Goal: Information Seeking & Learning: Learn about a topic

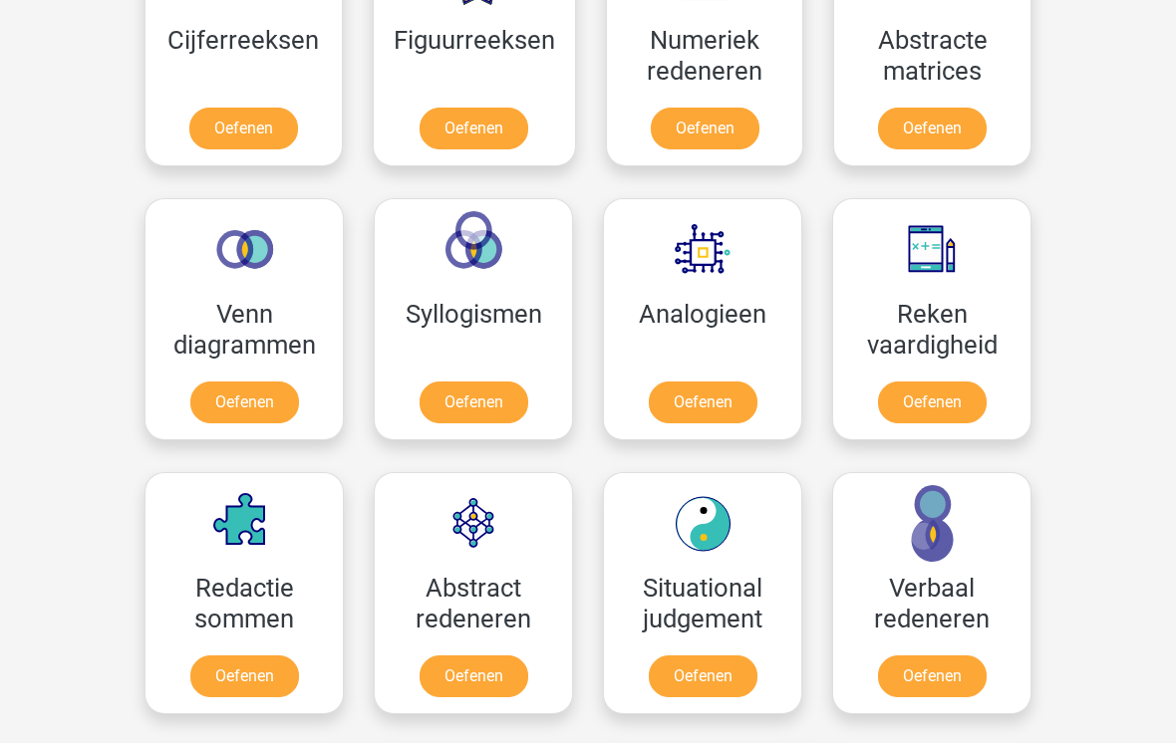
scroll to position [1011, 0]
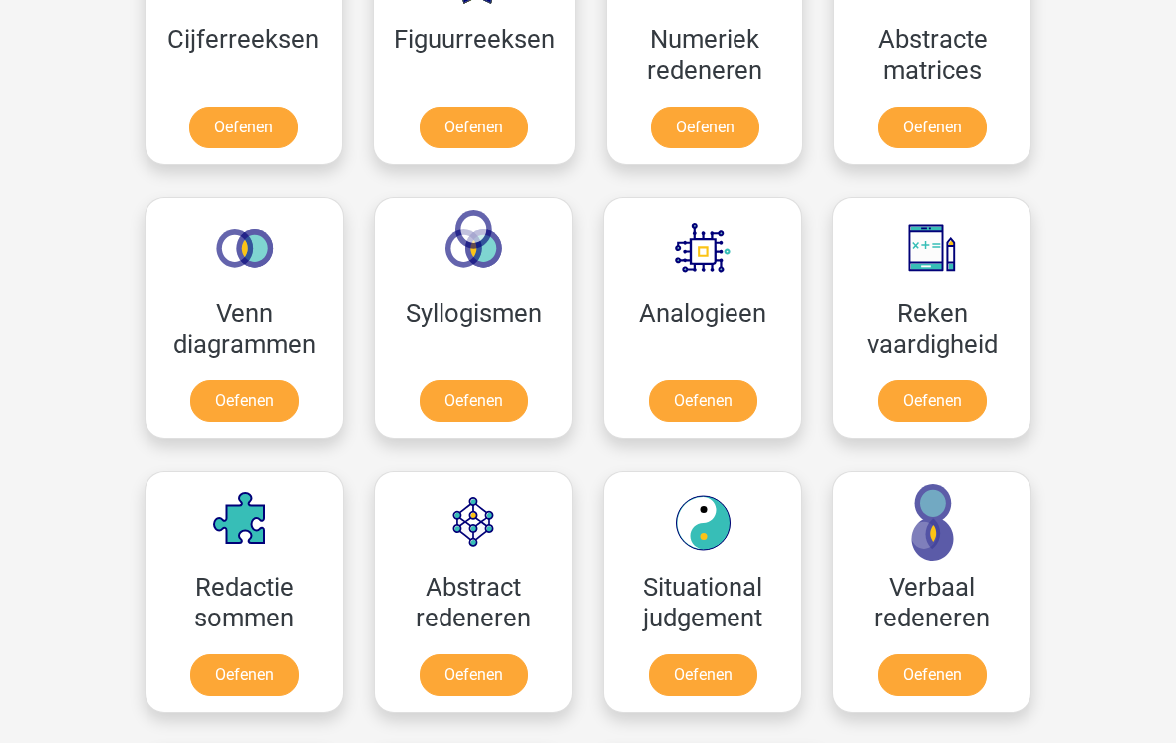
click at [955, 655] on link "Oefenen" at bounding box center [932, 676] width 109 height 42
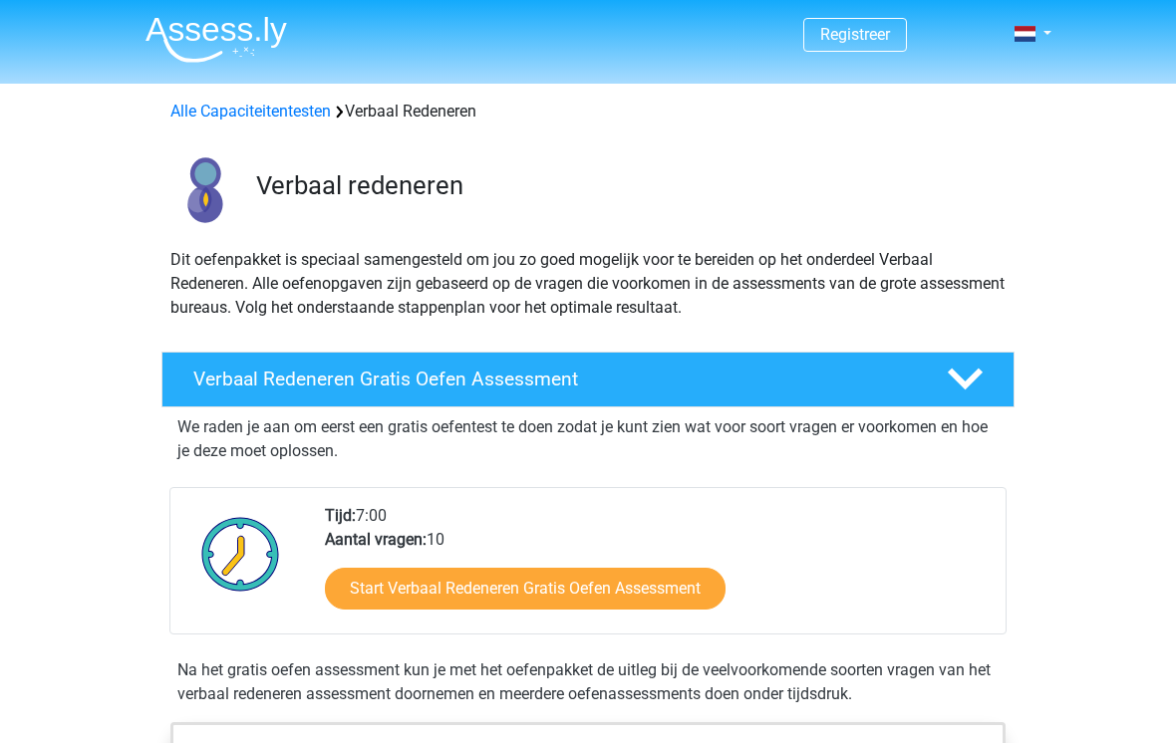
click at [435, 576] on link "Start Verbaal Redeneren Gratis Oefen Assessment" at bounding box center [525, 589] width 401 height 42
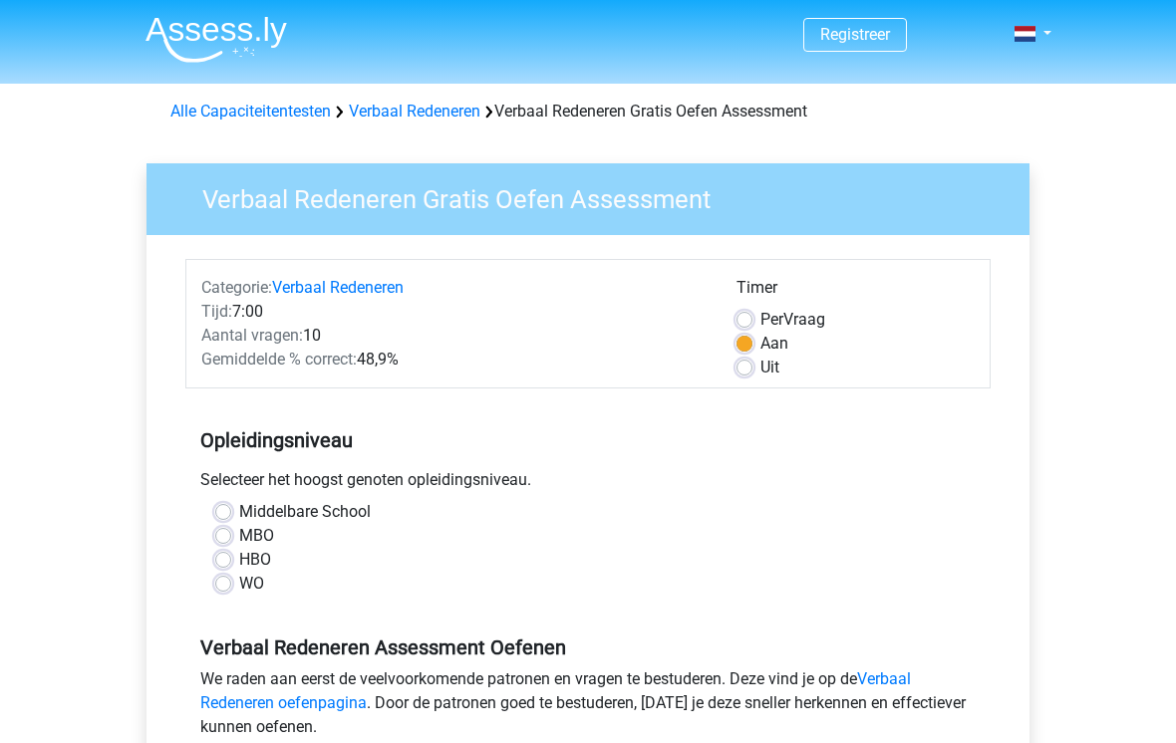
click at [239, 534] on label "MBO" at bounding box center [256, 536] width 35 height 24
click at [223, 534] on input "MBO" at bounding box center [223, 534] width 16 height 20
radio input "true"
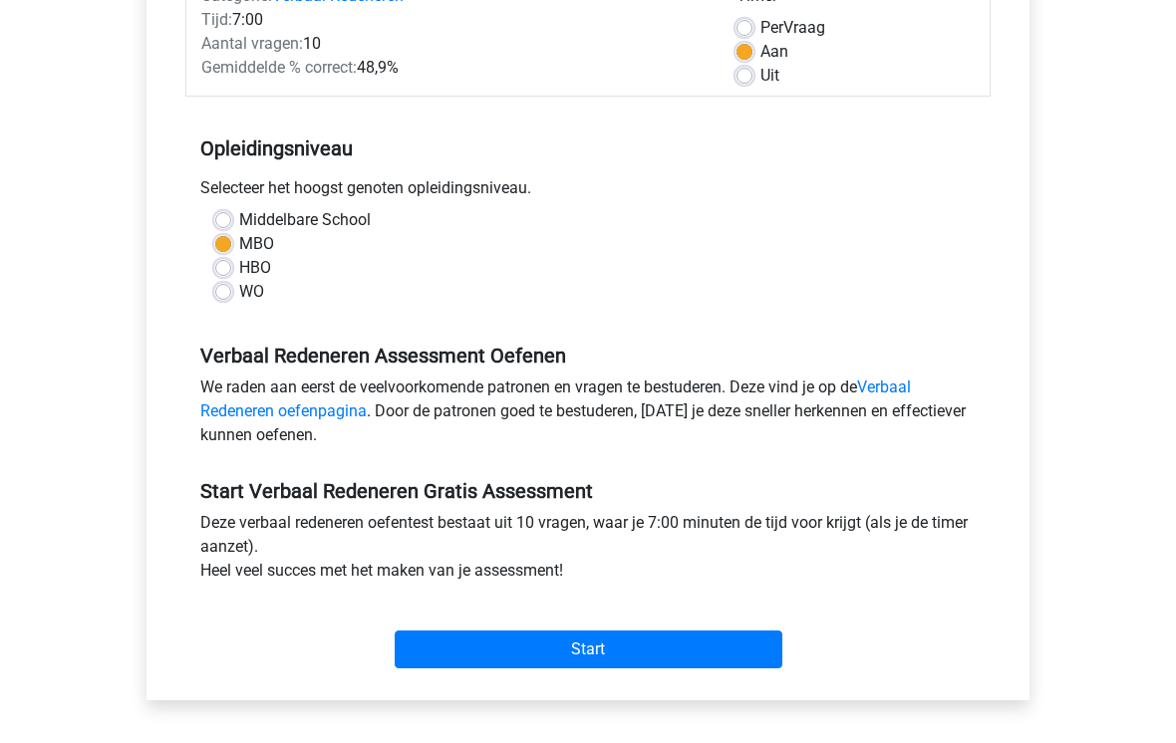
scroll to position [292, 0]
click at [615, 665] on input "Start" at bounding box center [589, 650] width 388 height 38
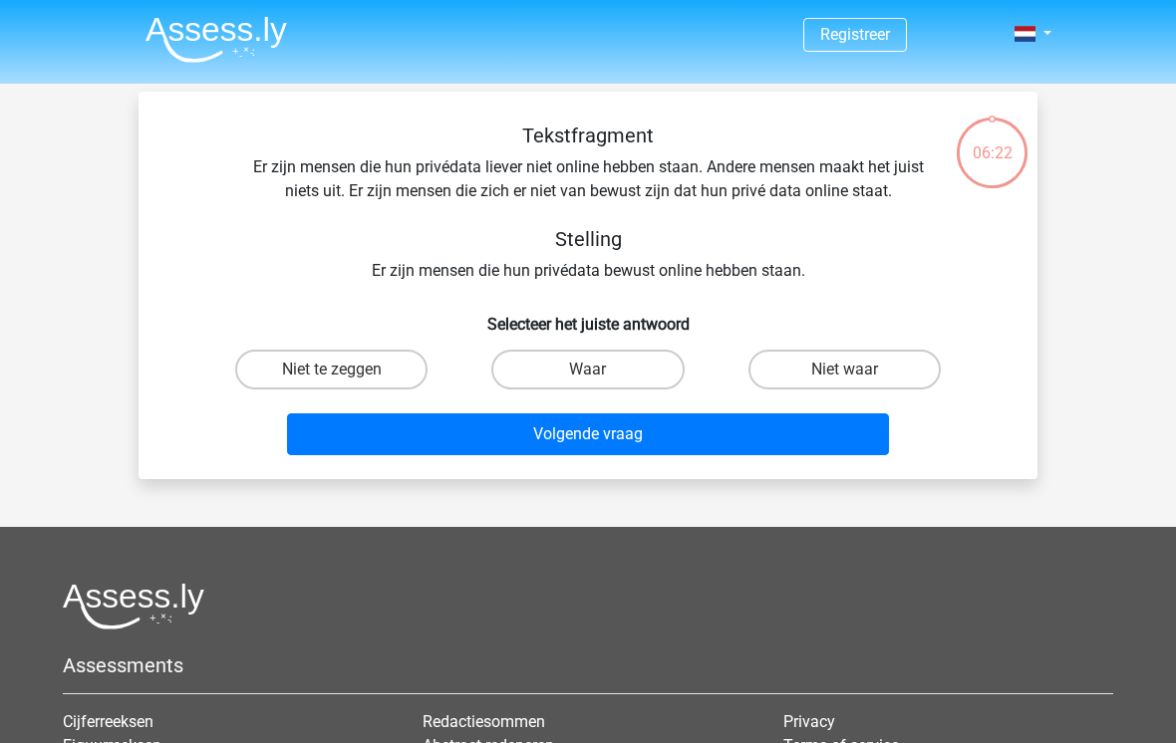
click at [853, 371] on input "Niet waar" at bounding box center [850, 376] width 13 height 13
radio input "true"
click at [578, 443] on button "Volgende vraag" at bounding box center [588, 435] width 603 height 42
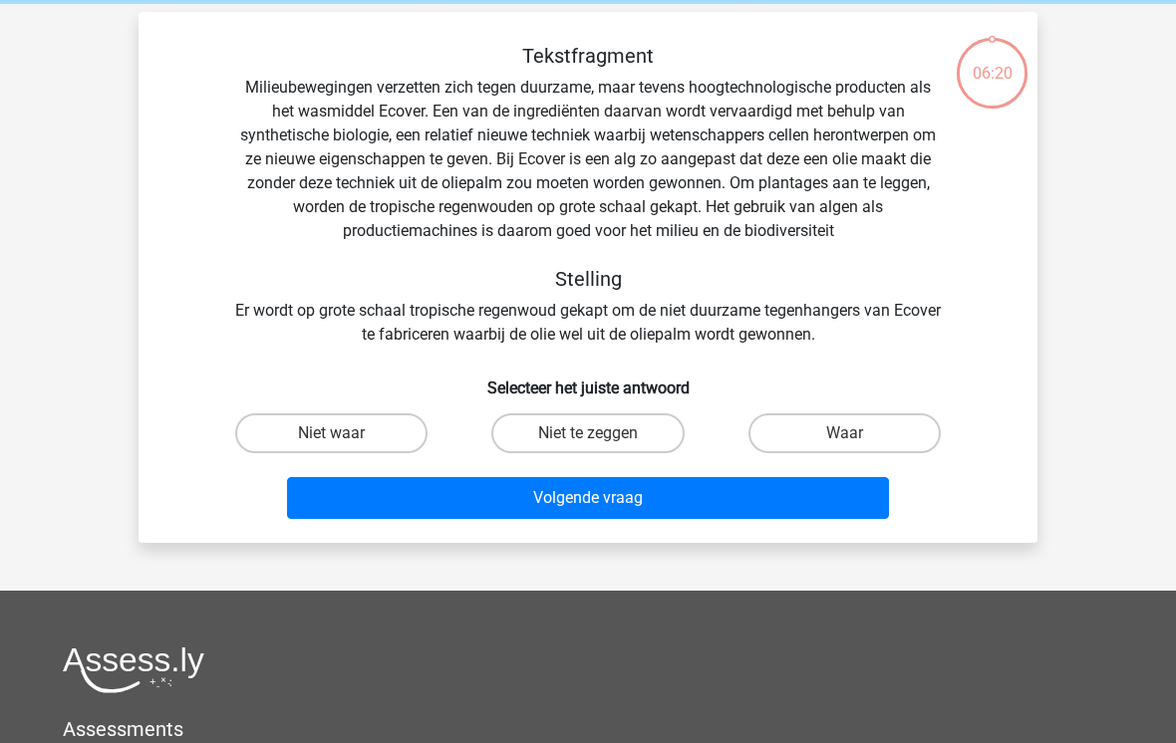
scroll to position [92, 0]
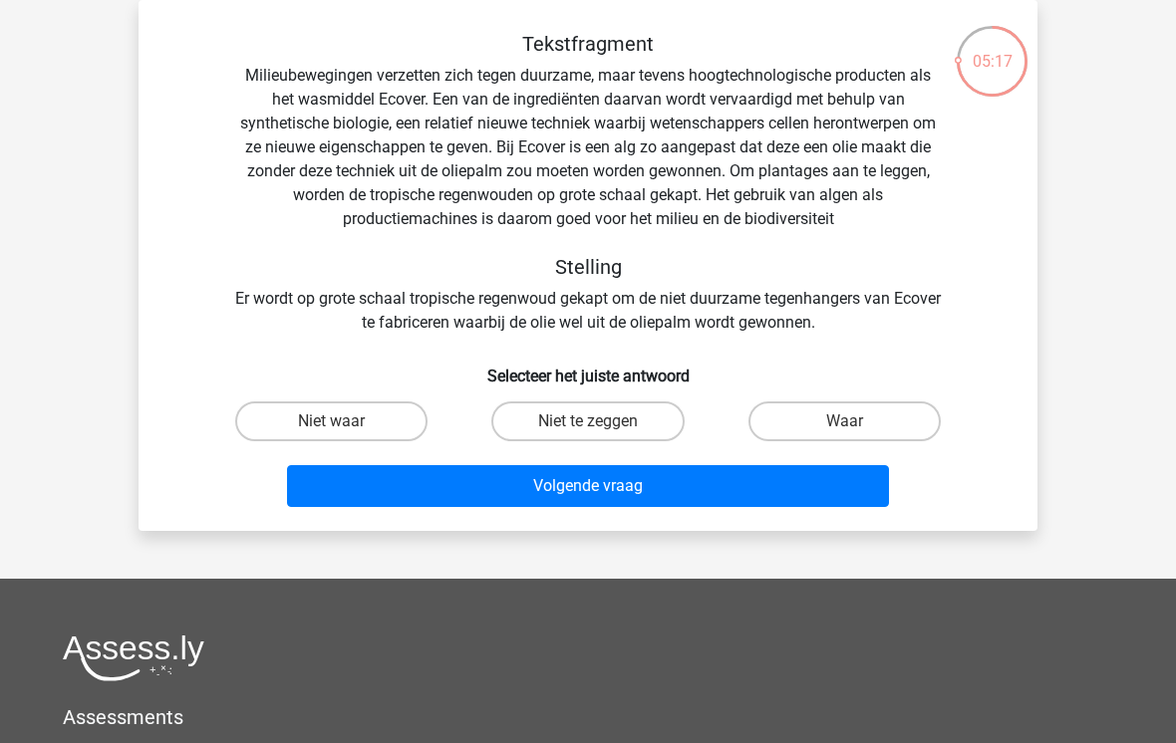
click at [823, 409] on label "Waar" at bounding box center [844, 422] width 192 height 40
click at [844, 422] on input "Waar" at bounding box center [850, 428] width 13 height 13
radio input "true"
click at [530, 496] on button "Volgende vraag" at bounding box center [588, 486] width 603 height 42
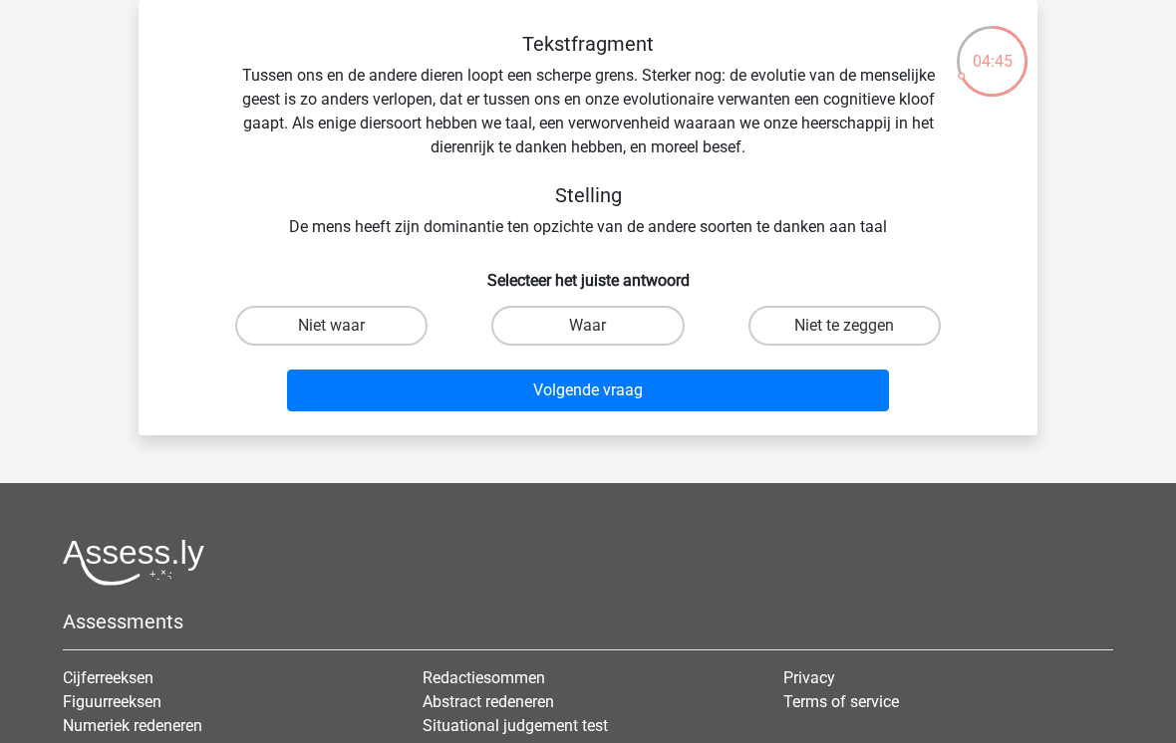
click at [581, 315] on label "Waar" at bounding box center [587, 326] width 192 height 40
click at [588, 326] on input "Waar" at bounding box center [594, 332] width 13 height 13
radio input "true"
click at [588, 398] on button "Volgende vraag" at bounding box center [588, 391] width 603 height 42
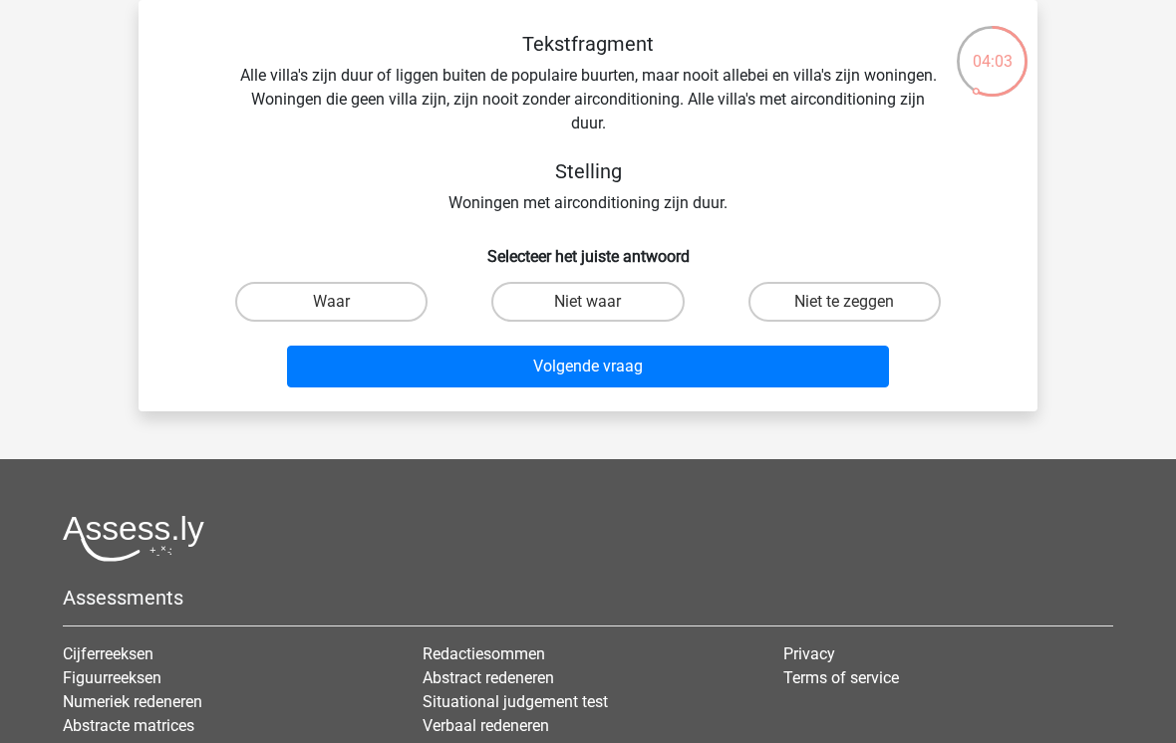
click at [557, 294] on label "Niet waar" at bounding box center [587, 302] width 192 height 40
click at [588, 302] on input "Niet waar" at bounding box center [594, 308] width 13 height 13
radio input "true"
click at [570, 370] on button "Volgende vraag" at bounding box center [588, 367] width 603 height 42
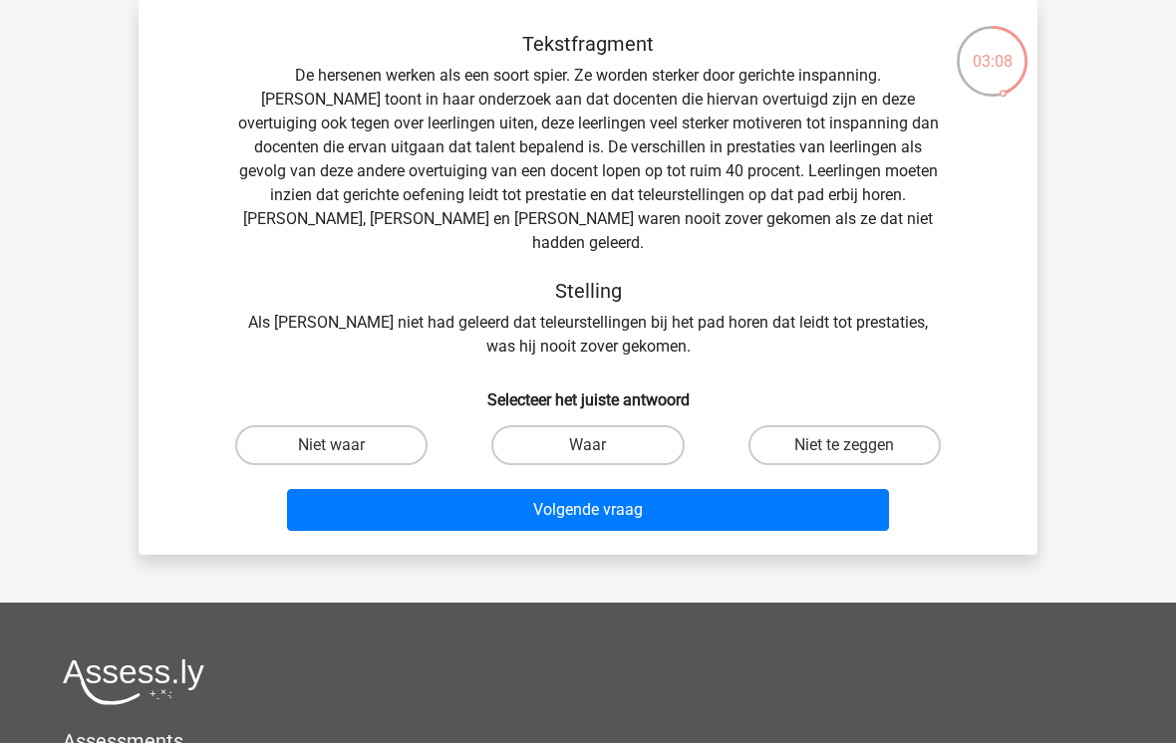
click at [848, 445] on input "Niet te zeggen" at bounding box center [850, 451] width 13 height 13
radio input "true"
click at [693, 493] on button "Volgende vraag" at bounding box center [588, 510] width 603 height 42
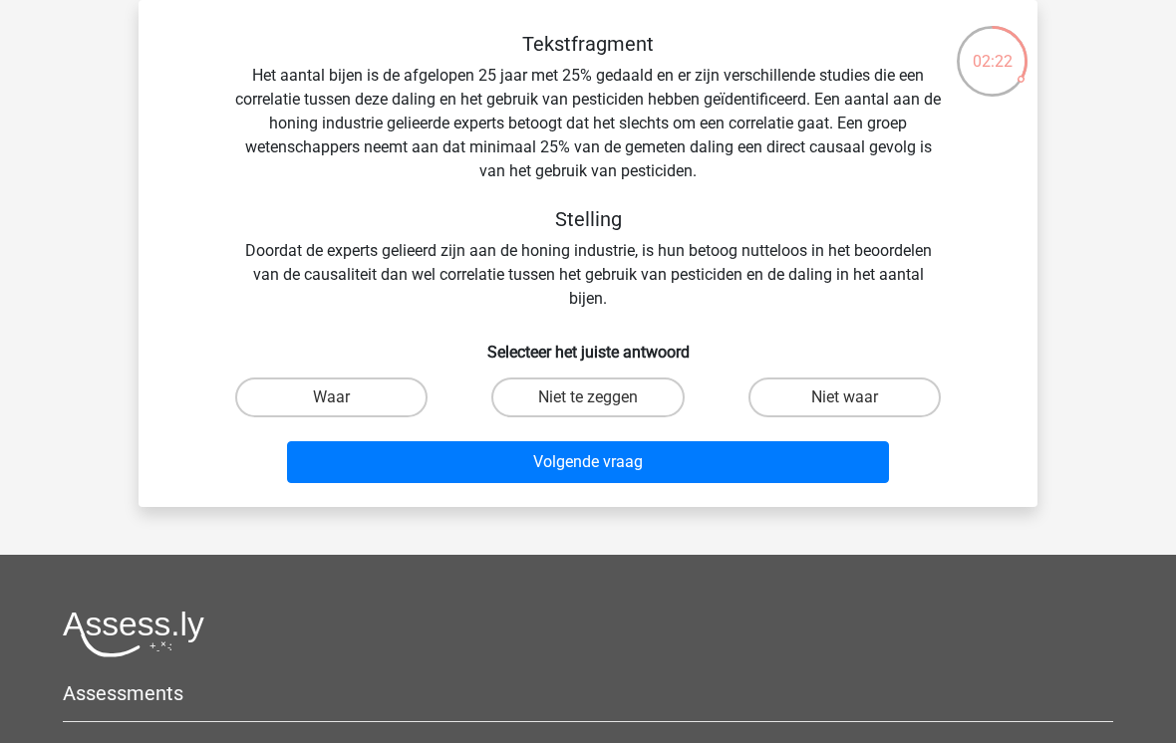
click at [848, 400] on input "Niet waar" at bounding box center [850, 404] width 13 height 13
radio input "true"
click at [782, 476] on button "Volgende vraag" at bounding box center [588, 462] width 603 height 42
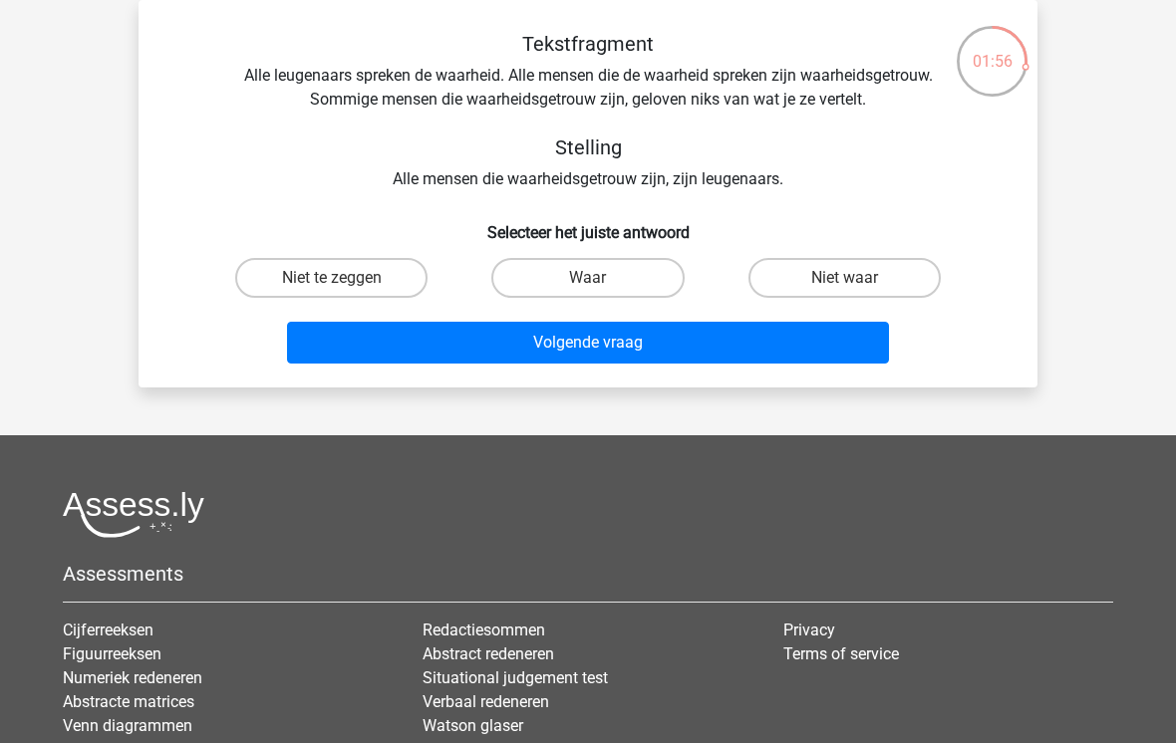
click at [851, 287] on input "Niet waar" at bounding box center [850, 284] width 13 height 13
radio input "true"
click at [759, 340] on button "Volgende vraag" at bounding box center [588, 343] width 603 height 42
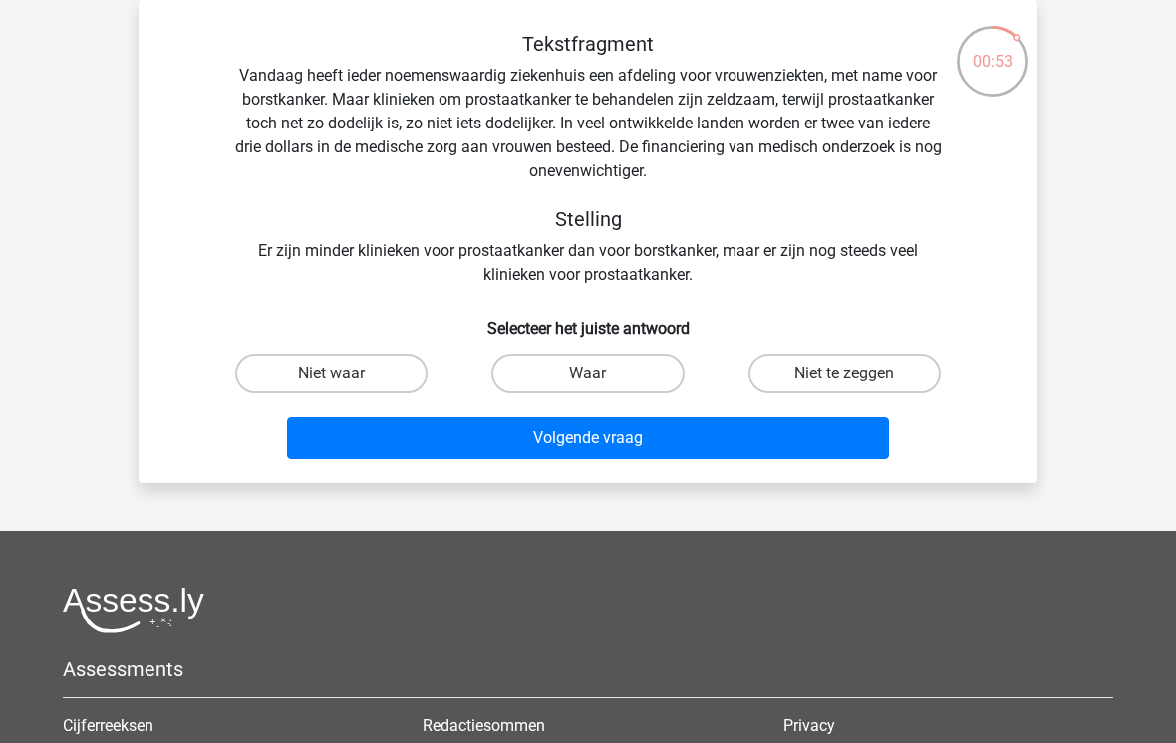
click at [589, 377] on input "Waar" at bounding box center [594, 380] width 13 height 13
radio input "true"
click at [620, 448] on button "Volgende vraag" at bounding box center [588, 439] width 603 height 42
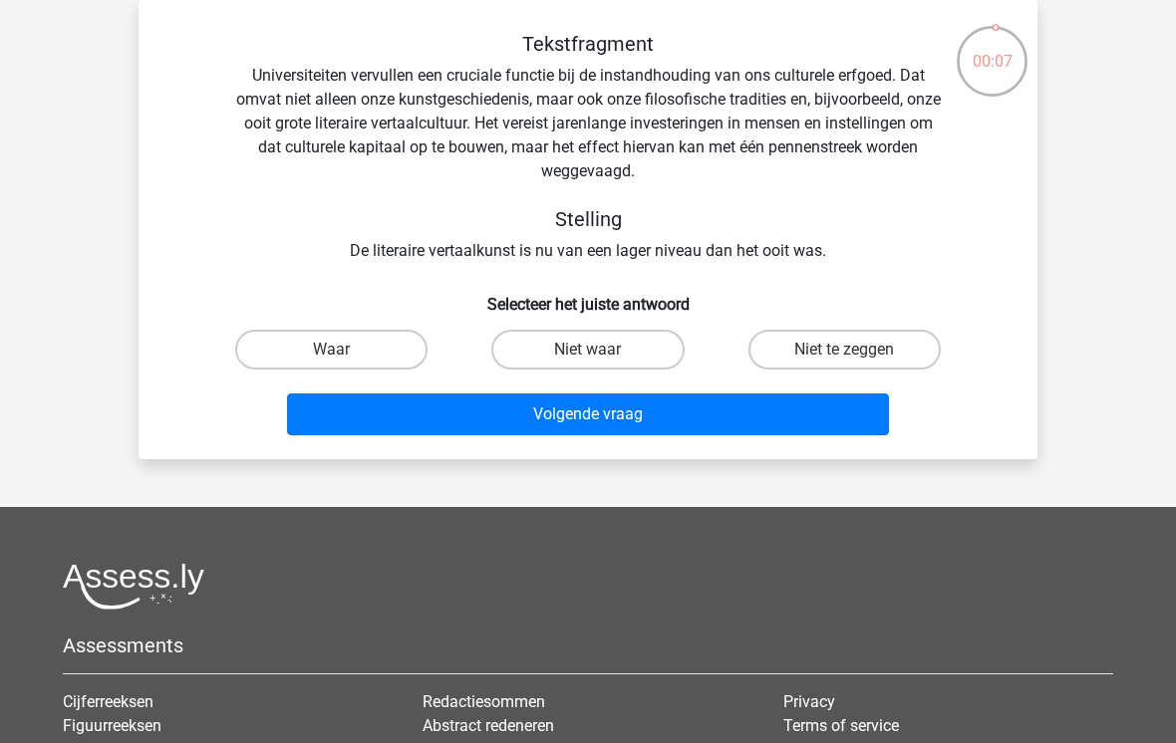
click at [620, 357] on label "Niet waar" at bounding box center [587, 350] width 192 height 40
click at [601, 357] on input "Niet waar" at bounding box center [594, 356] width 13 height 13
radio input "true"
click at [625, 425] on button "Volgende vraag" at bounding box center [588, 415] width 603 height 42
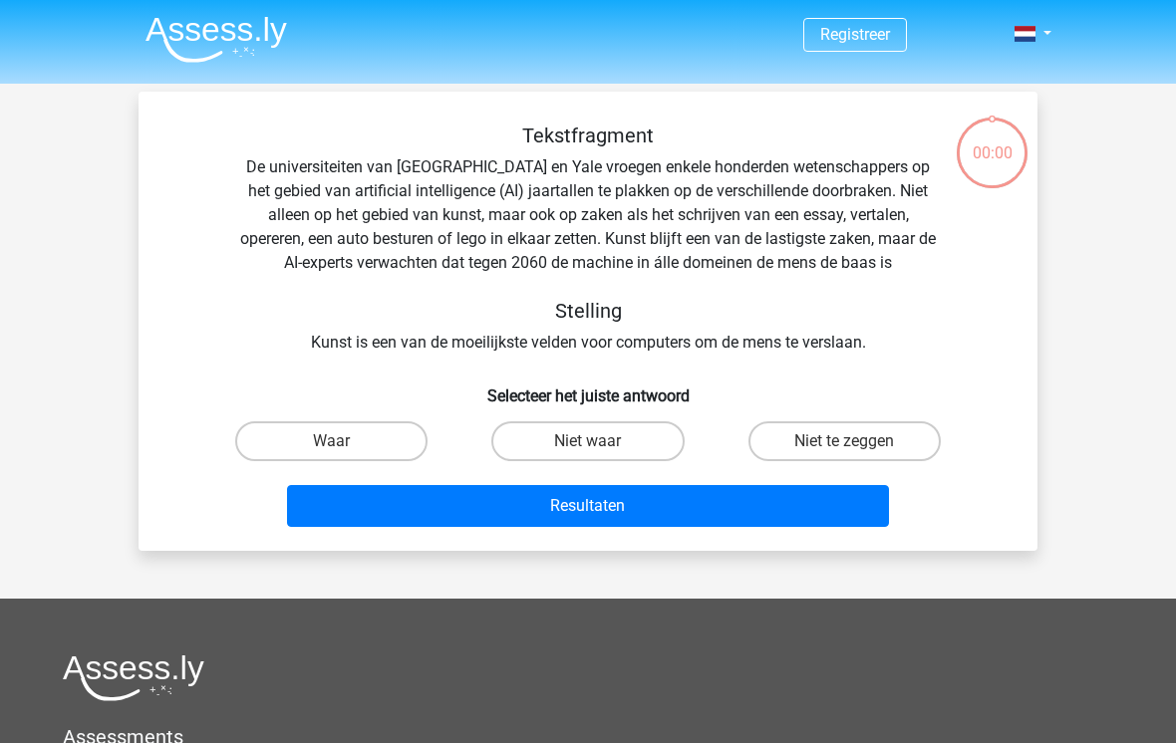
scroll to position [92, 0]
